Goal: Task Accomplishment & Management: Use online tool/utility

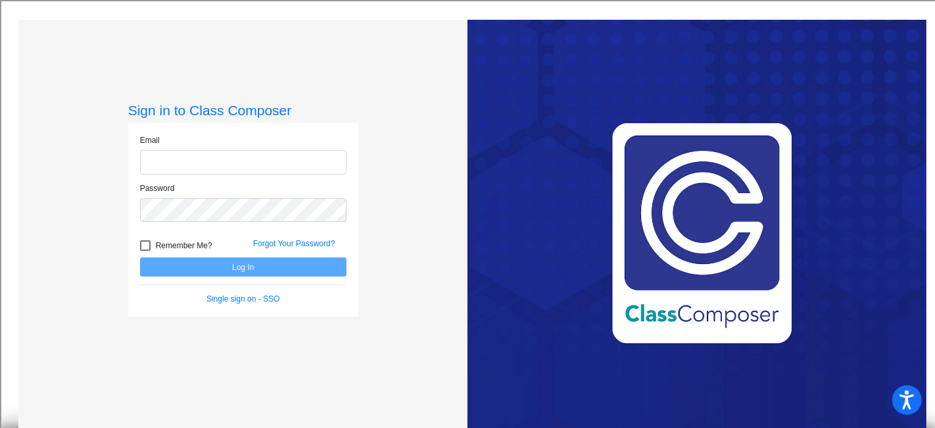
type input "[EMAIL_ADDRESS][DOMAIN_NAME]"
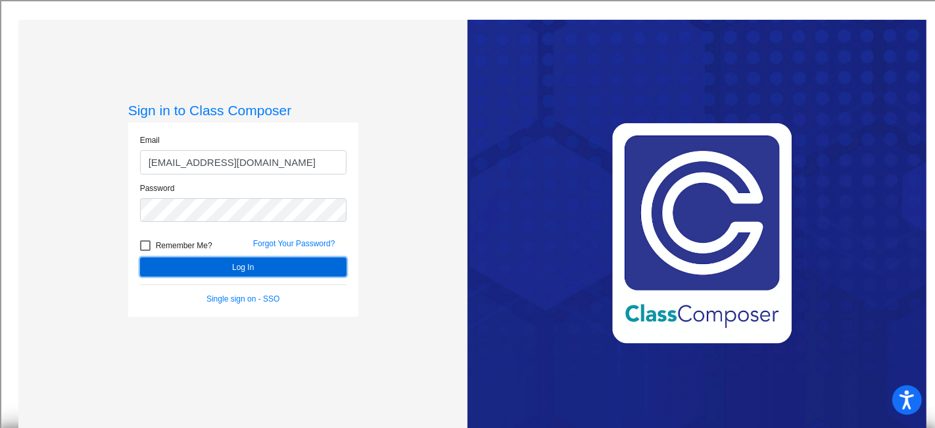
click at [232, 265] on button "Log In" at bounding box center [243, 266] width 207 height 19
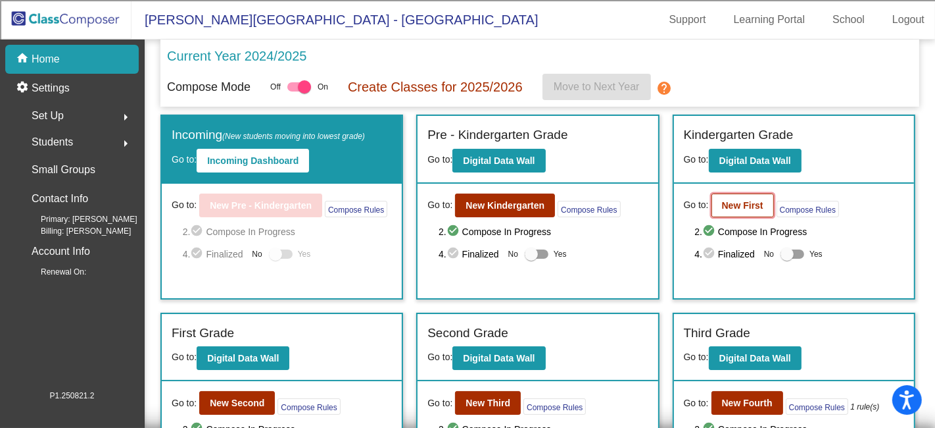
click at [741, 205] on b "New First" at bounding box center [742, 205] width 41 height 11
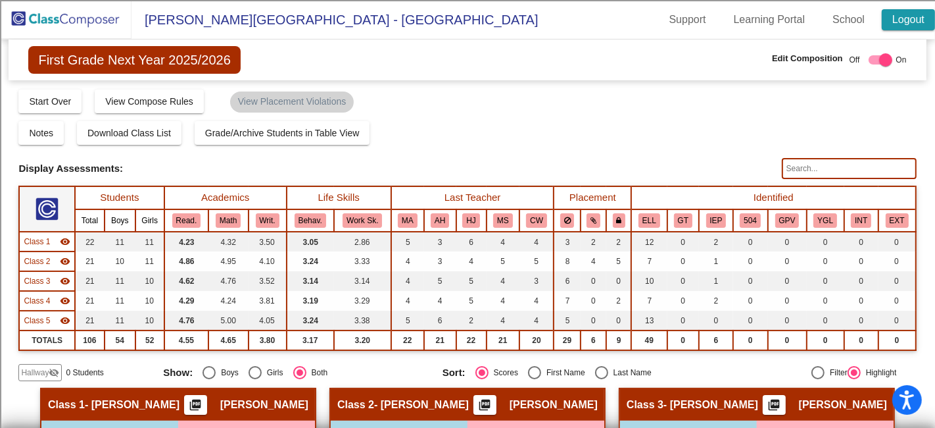
click at [900, 16] on link "Logout" at bounding box center [908, 19] width 53 height 21
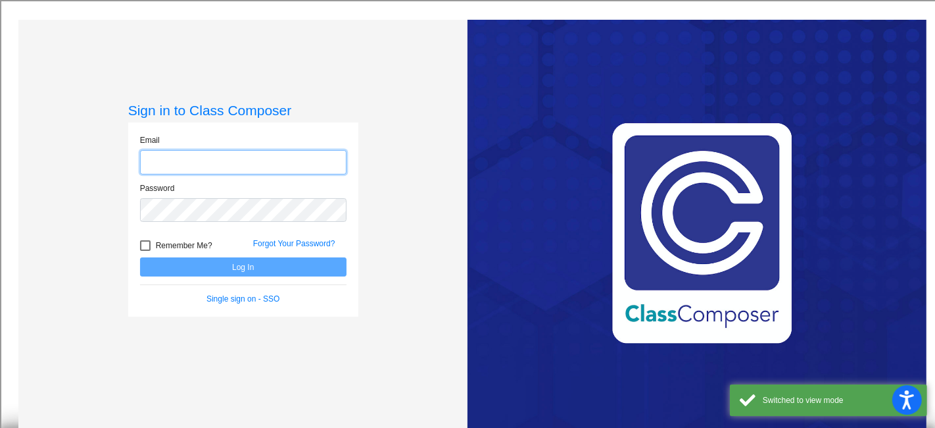
type input "[EMAIL_ADDRESS][DOMAIN_NAME]"
